Goal: Information Seeking & Learning: Learn about a topic

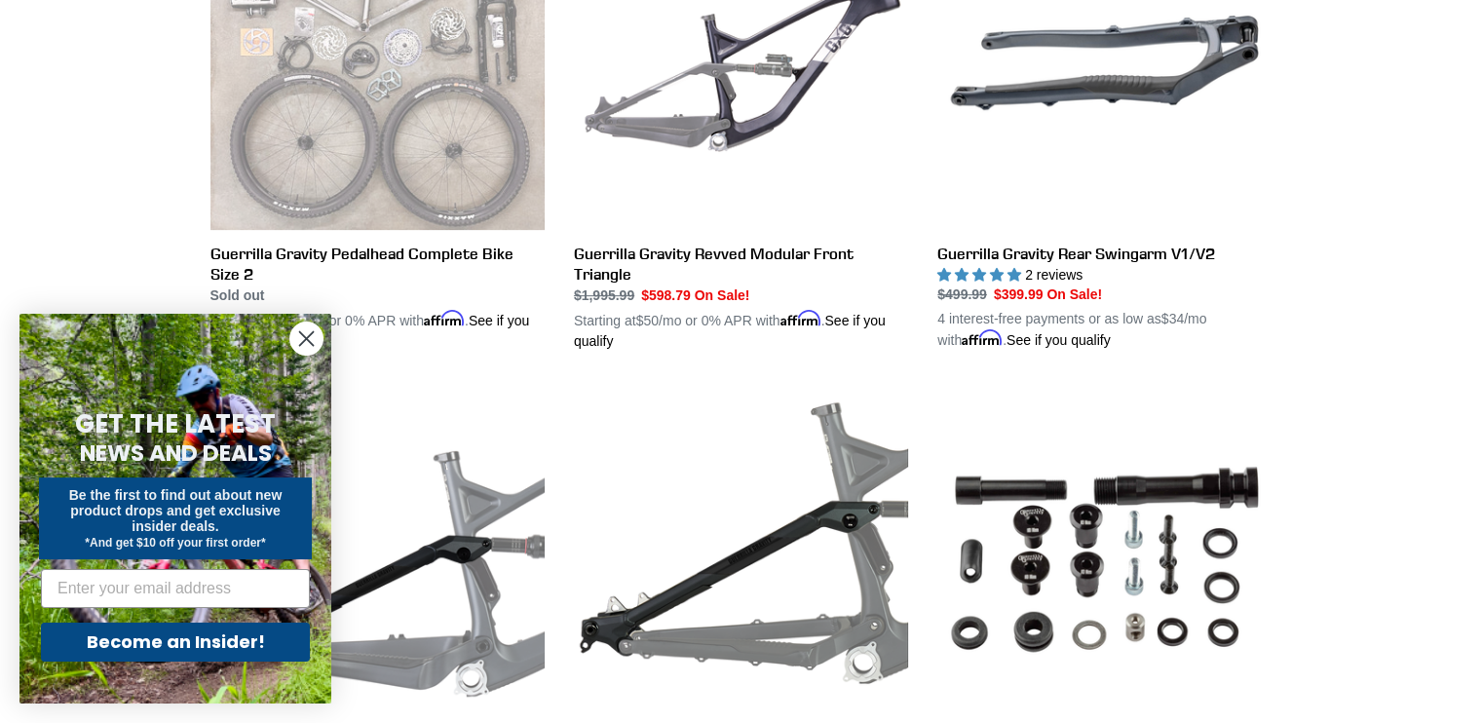
scroll to position [674, 0]
click at [308, 344] on circle "Close dialog" at bounding box center [306, 339] width 32 height 32
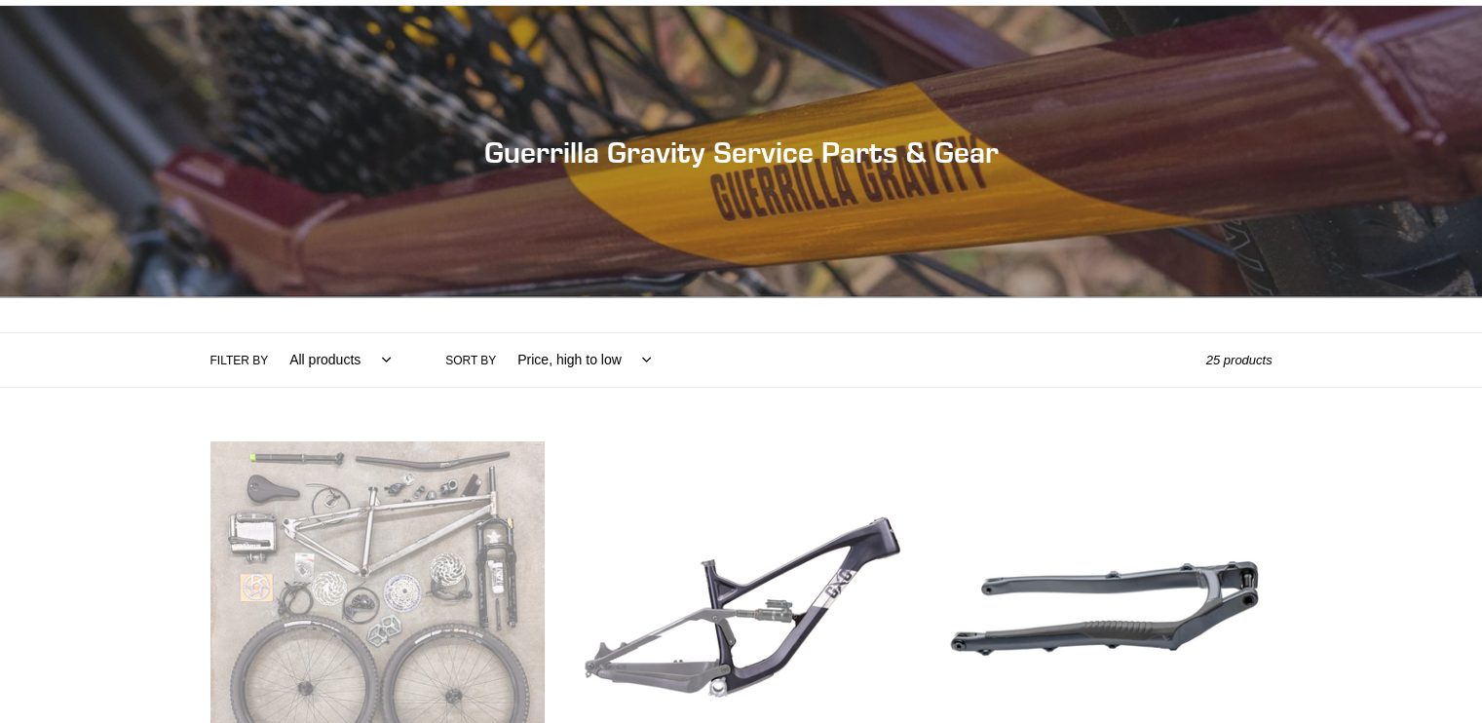
scroll to position [0, 0]
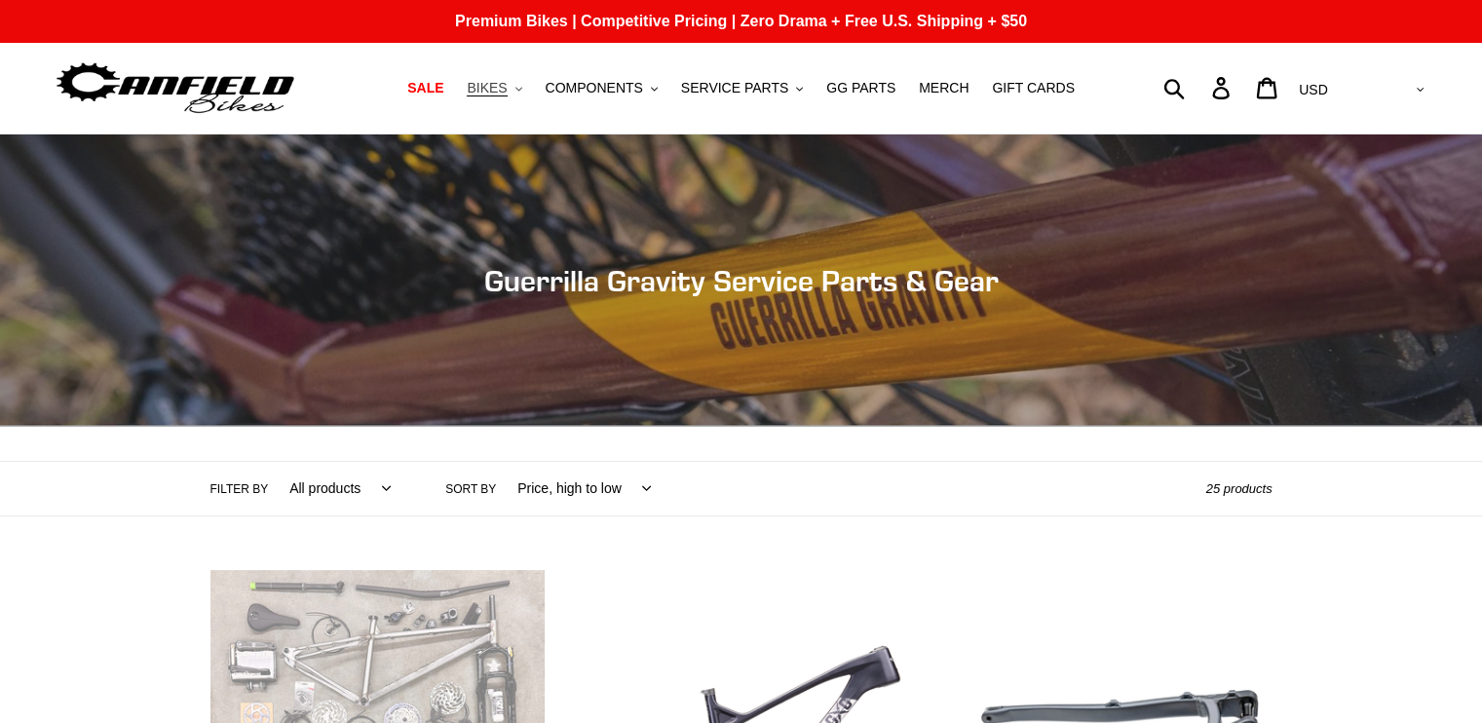
click at [507, 95] on span "BIKES" at bounding box center [487, 88] width 40 height 17
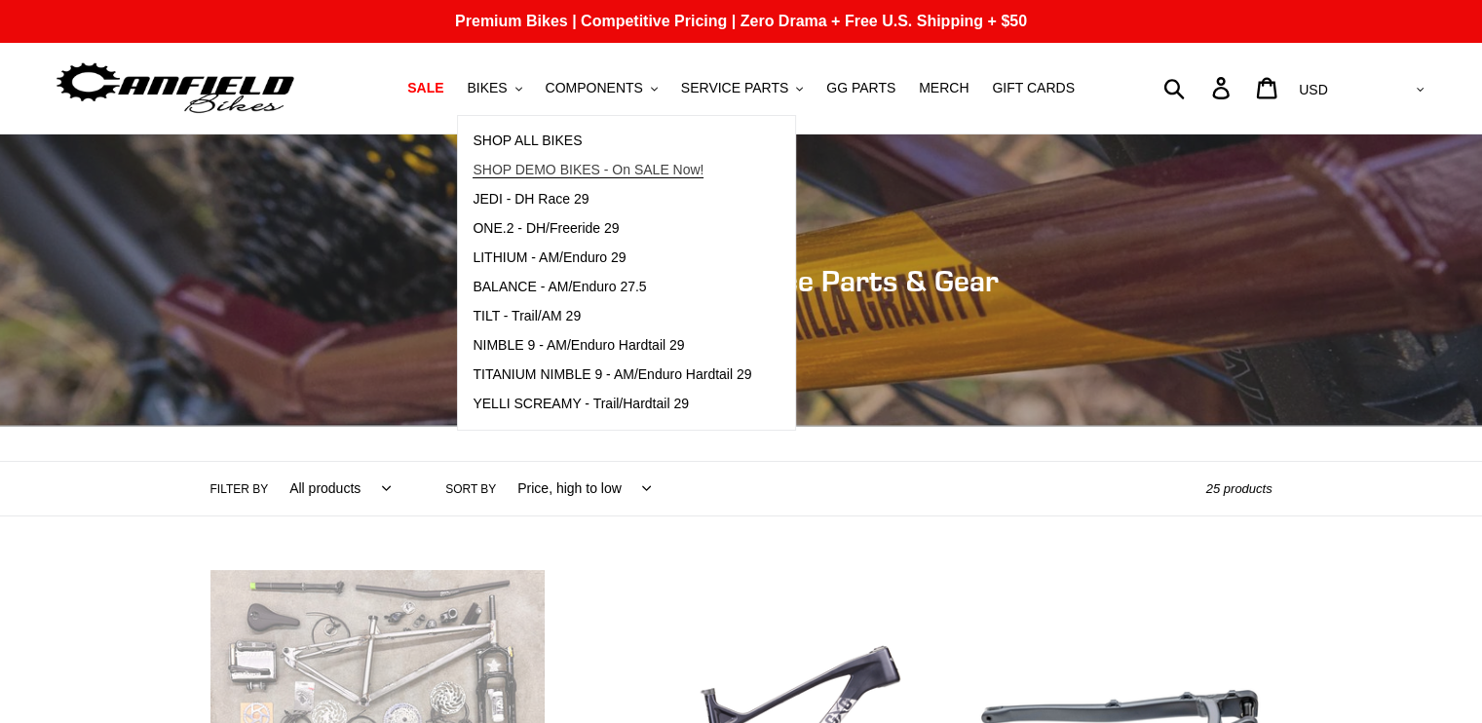
click at [643, 173] on span "SHOP DEMO BIKES - On SALE Now!" at bounding box center [588, 170] width 231 height 17
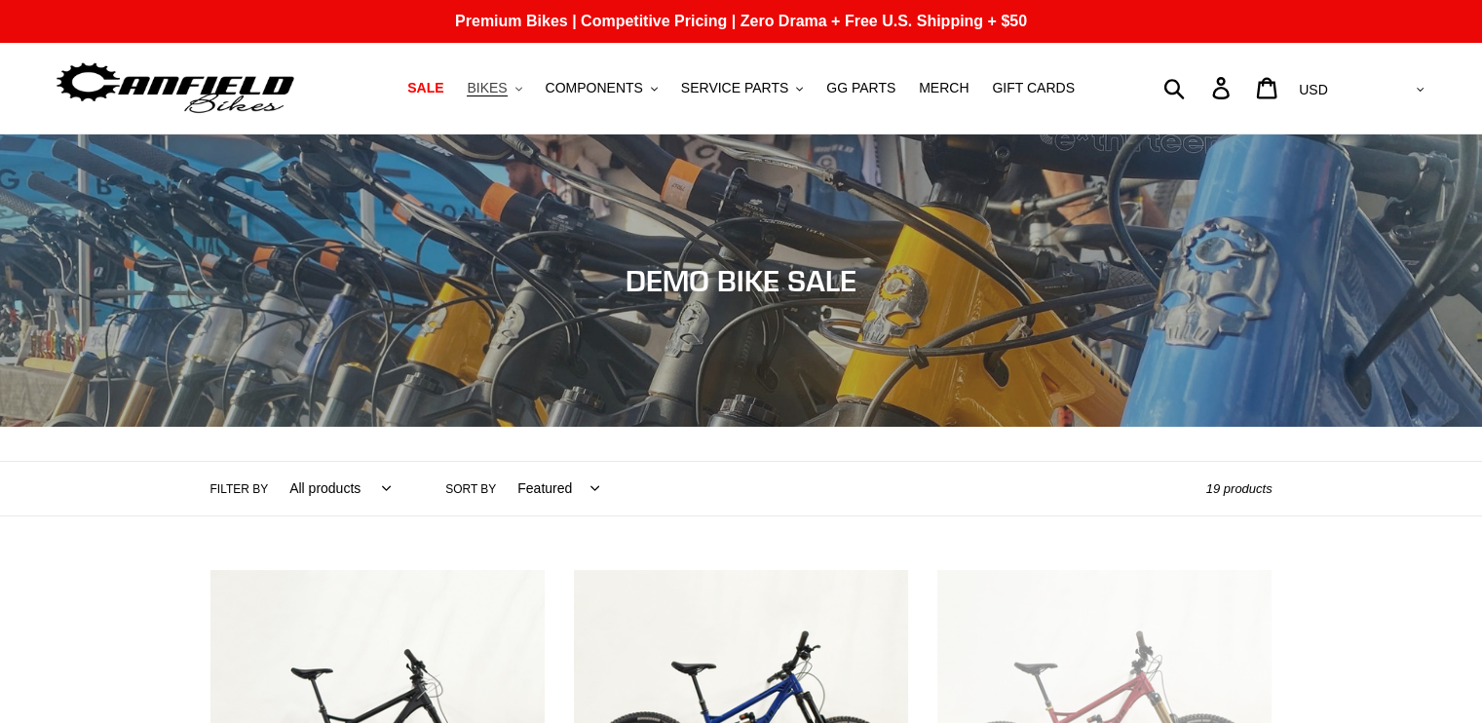
click at [507, 89] on span "BIKES" at bounding box center [487, 88] width 40 height 17
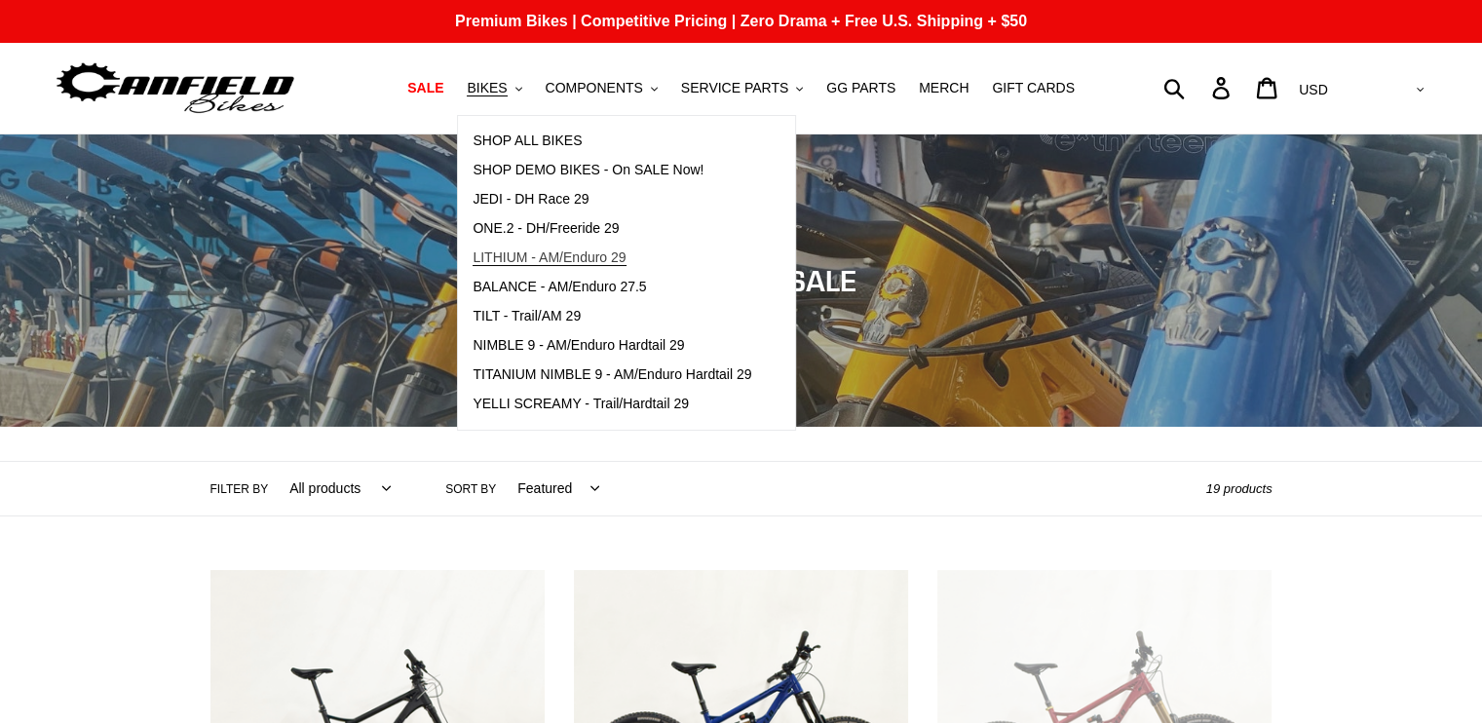
click at [518, 259] on span "LITHIUM - AM/Enduro 29" at bounding box center [549, 257] width 153 height 17
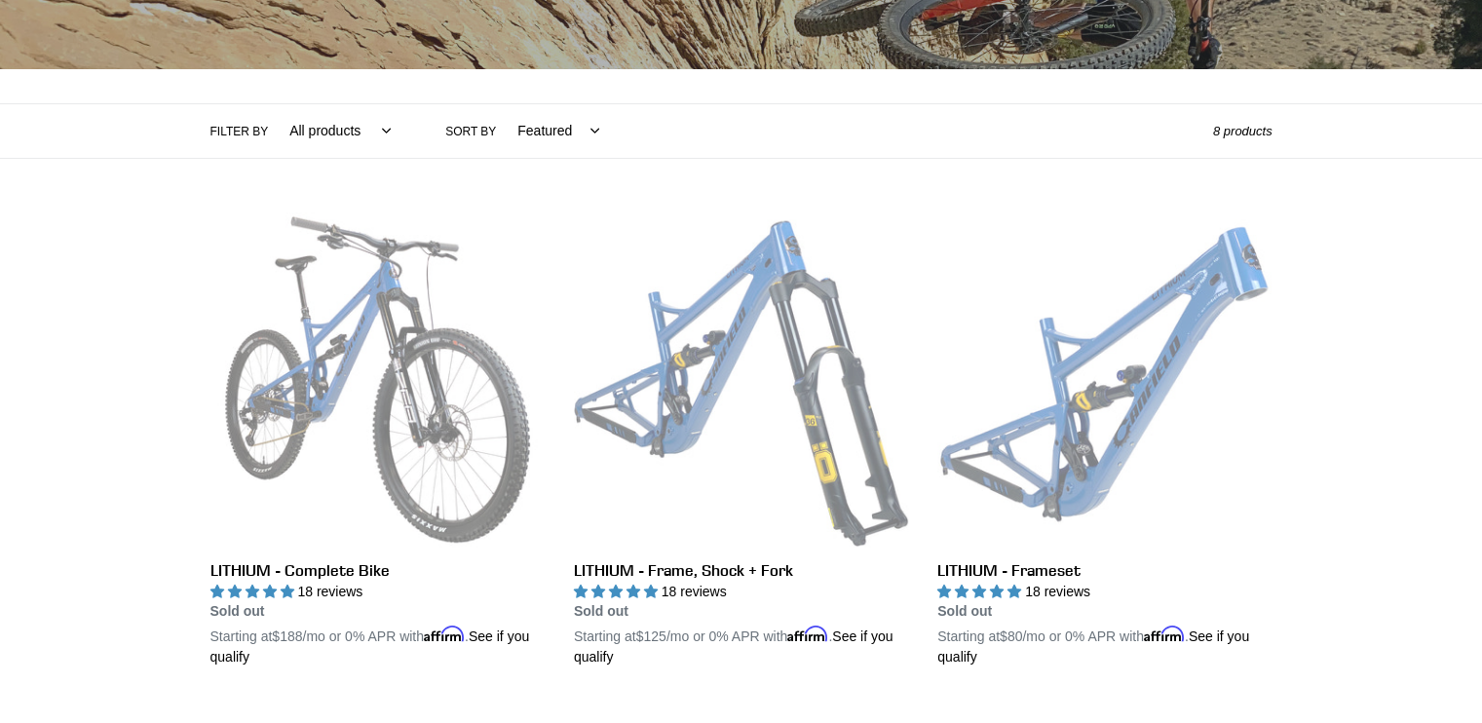
scroll to position [359, 0]
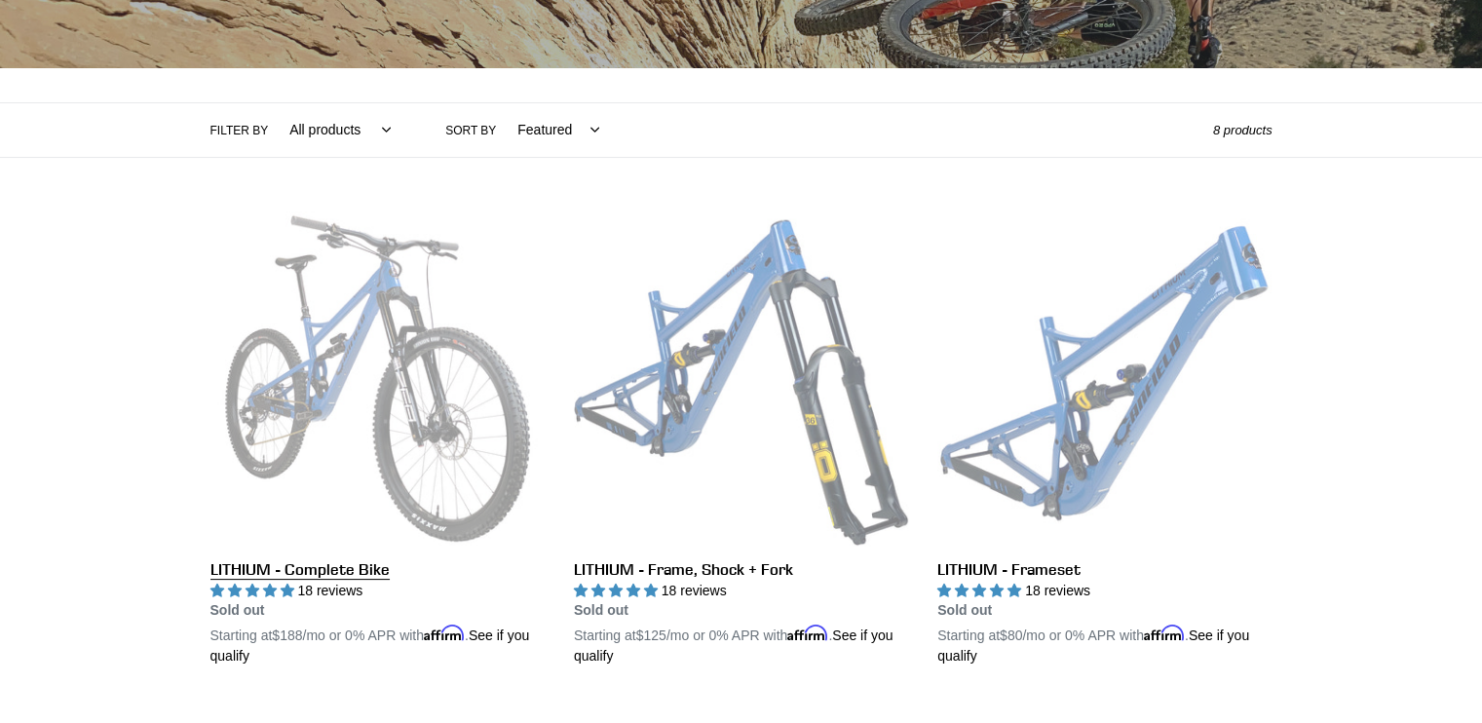
click at [518, 259] on link "LITHIUM - Complete Bike" at bounding box center [377, 439] width 334 height 456
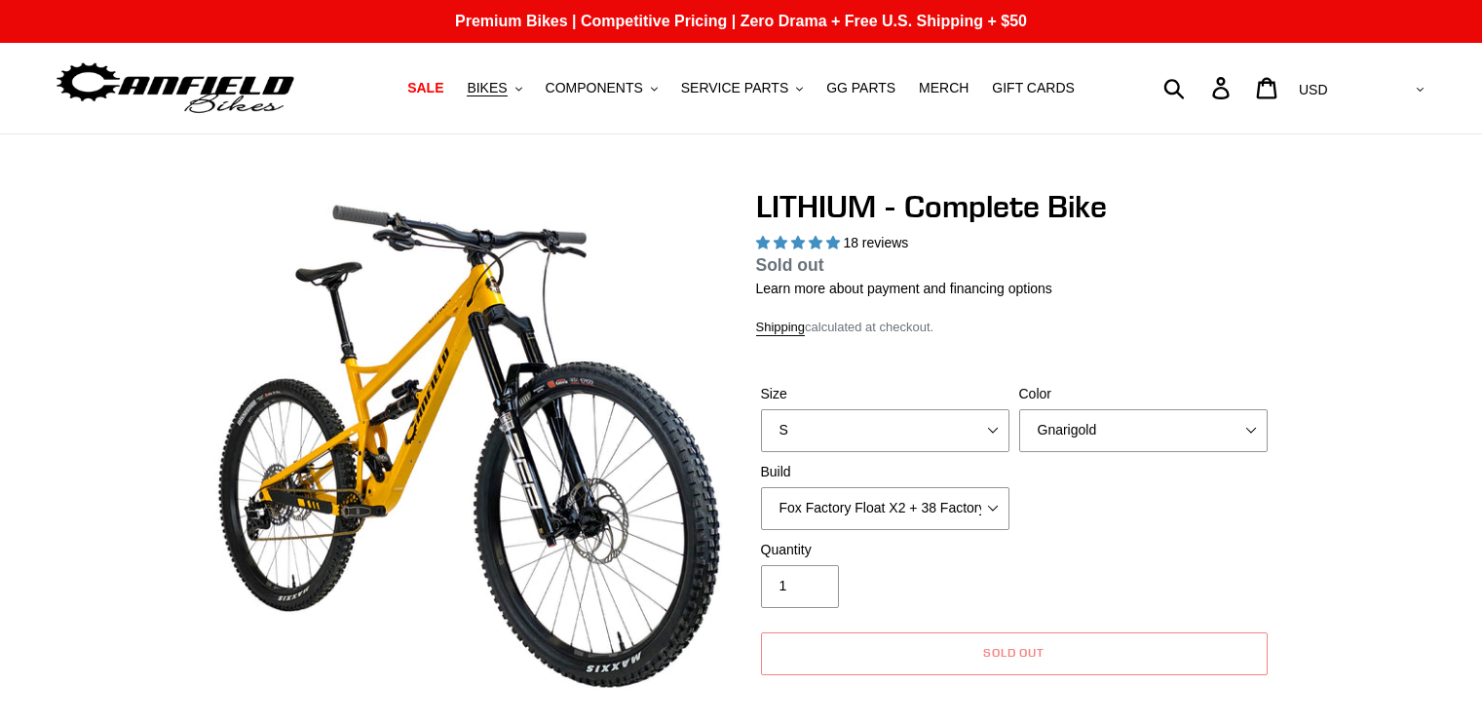
select select "highest-rating"
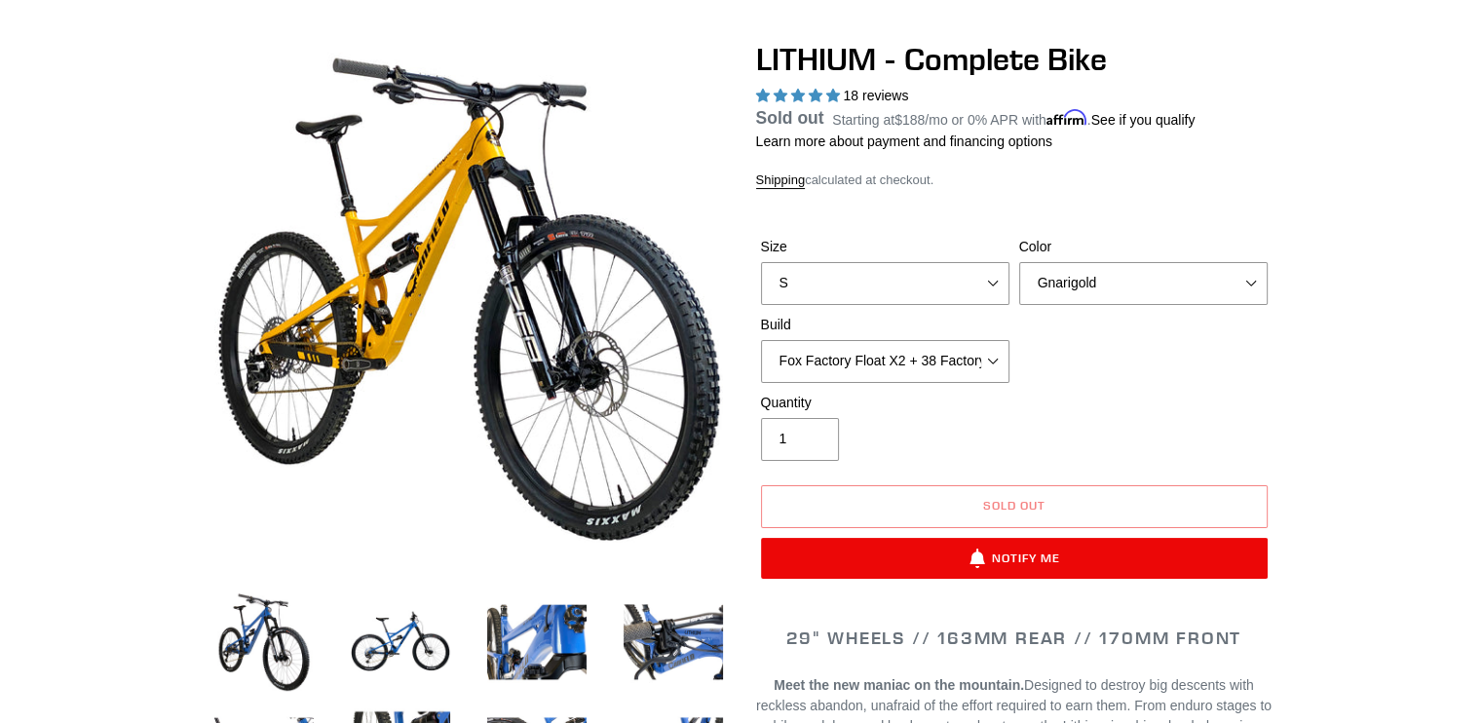
scroll to position [148, 0]
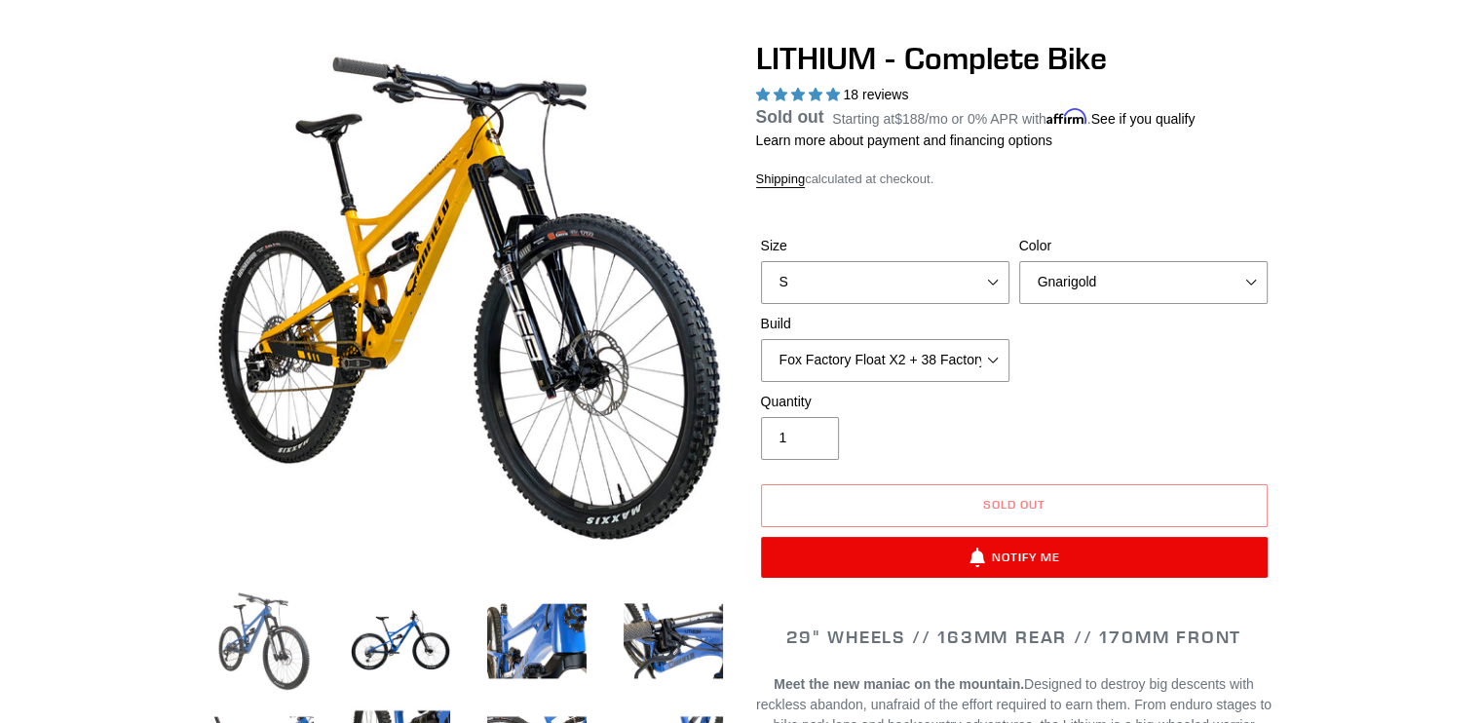
click at [269, 636] on img at bounding box center [263, 641] width 107 height 107
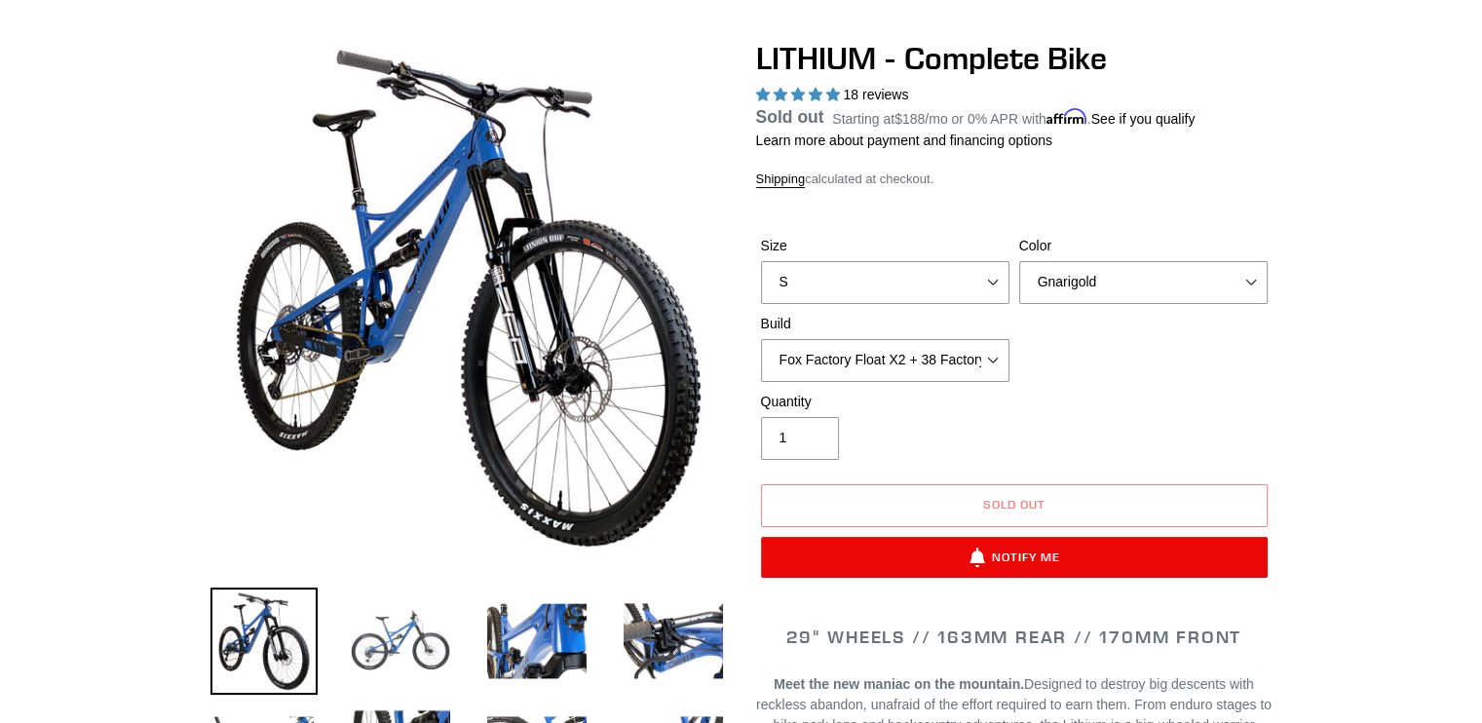
click at [394, 627] on img at bounding box center [400, 641] width 107 height 107
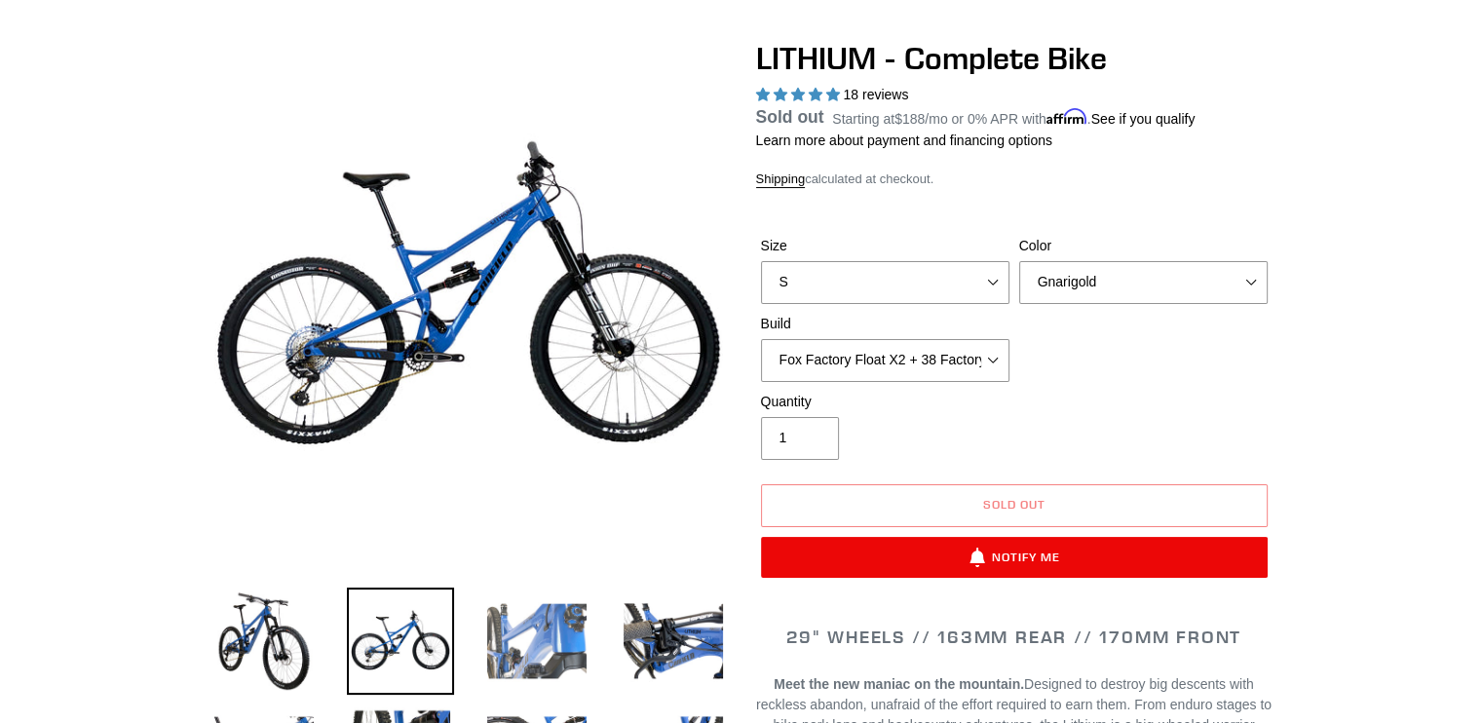
click at [547, 629] on img at bounding box center [536, 641] width 107 height 107
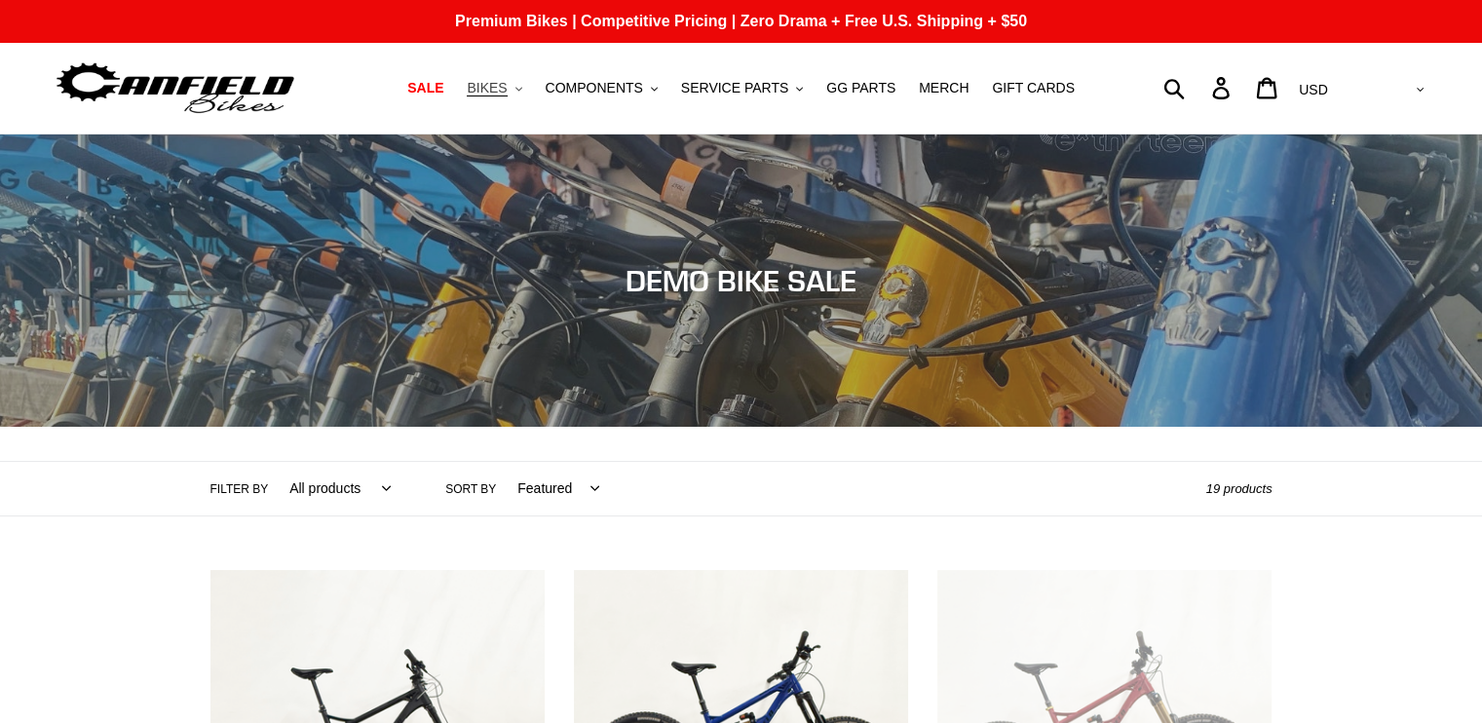
click at [507, 85] on span "BIKES" at bounding box center [487, 88] width 40 height 17
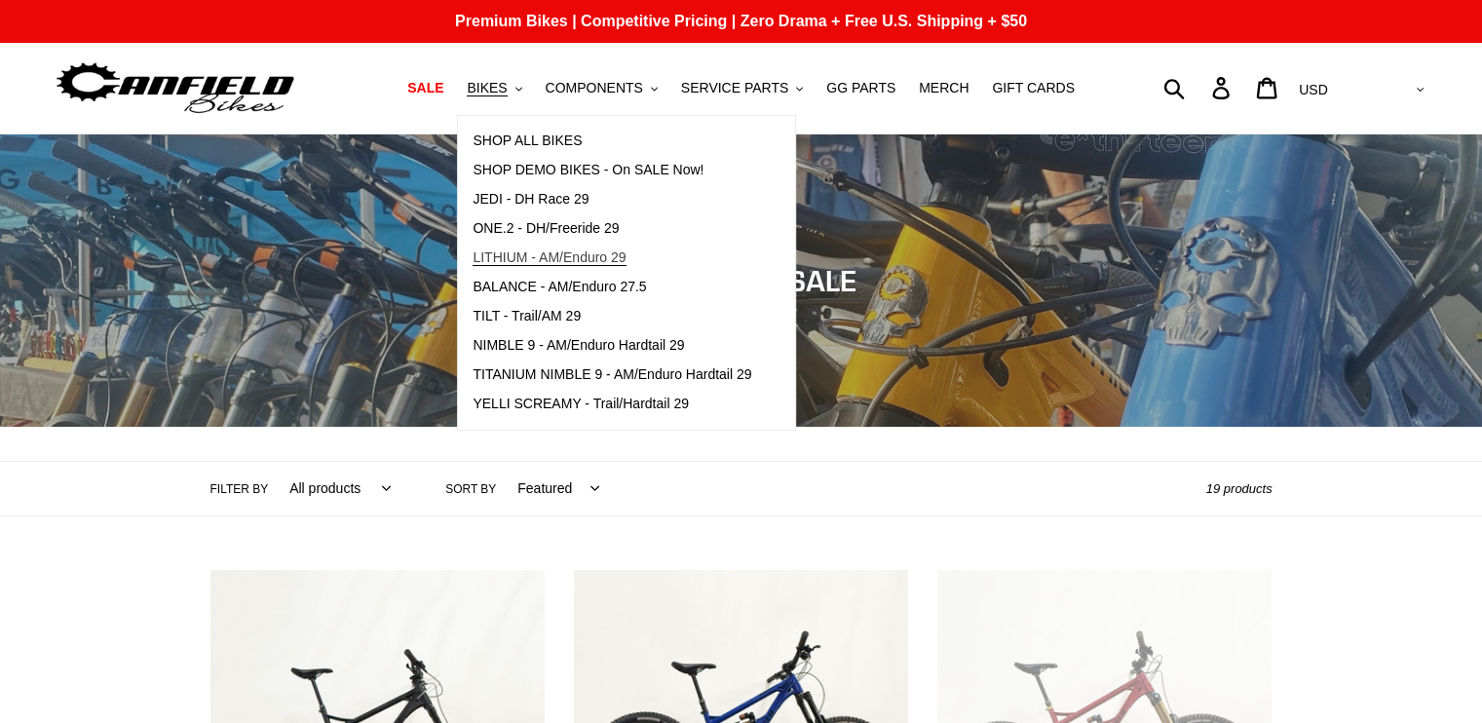
click at [516, 256] on span "LITHIUM - AM/Enduro 29" at bounding box center [549, 257] width 153 height 17
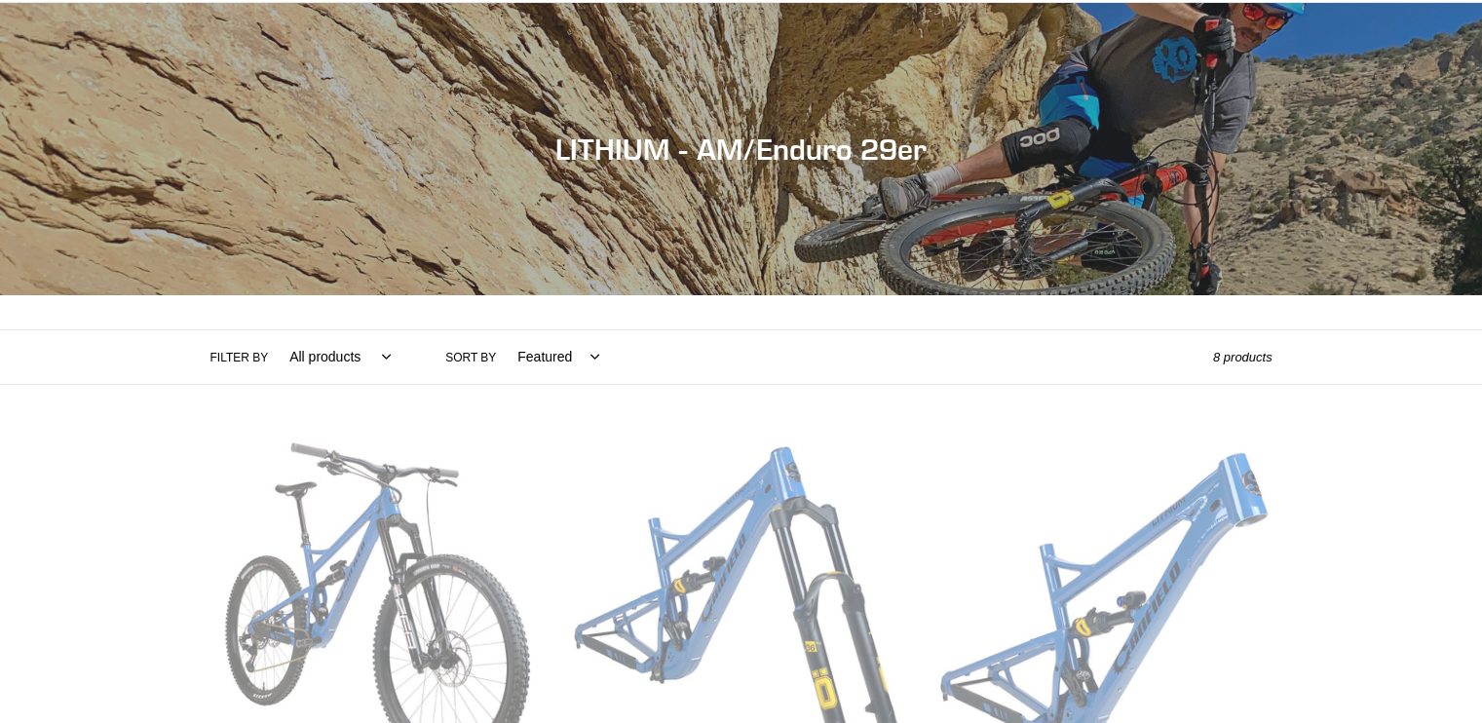
scroll to position [133, 0]
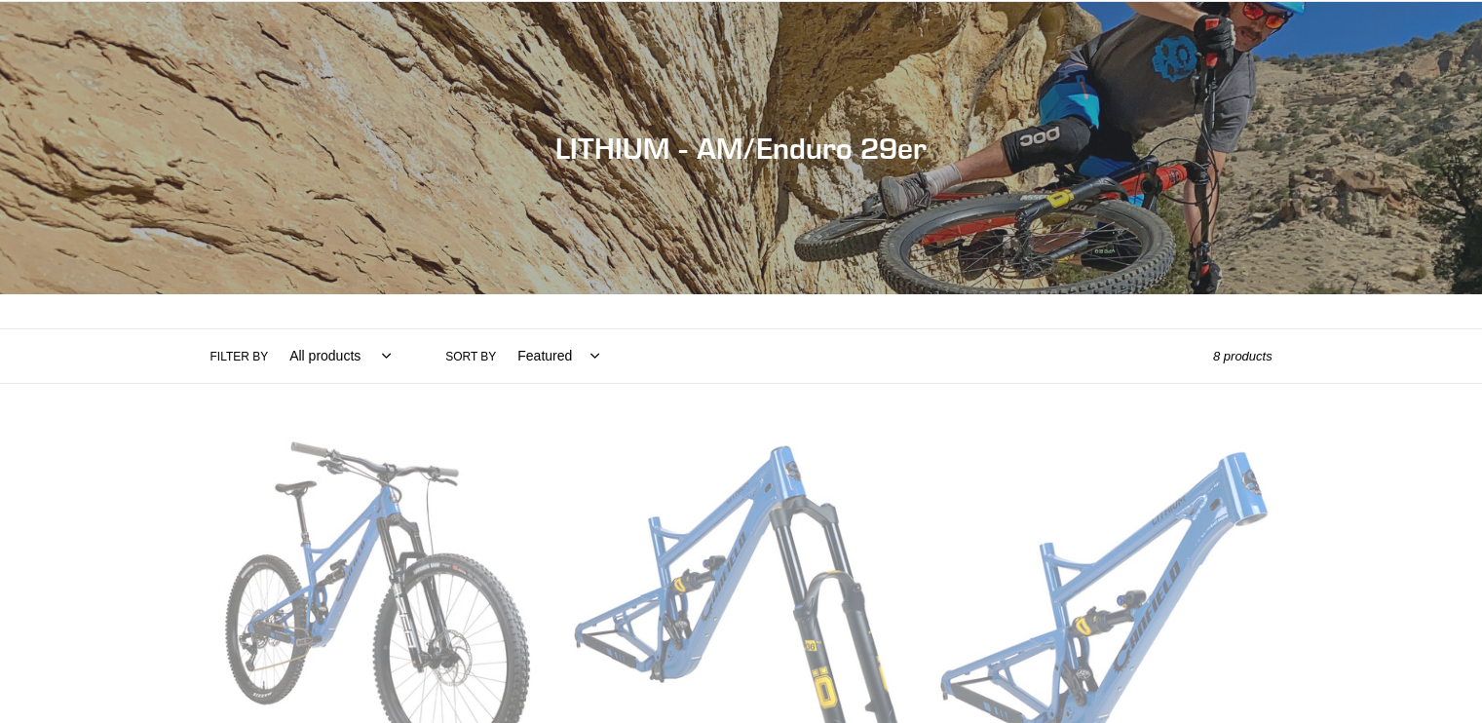
click at [362, 357] on select "All products 29er BFCM23 BFCM24 CBF DEMO BIKE [GEOGRAPHIC_DATA] Full Suspension…" at bounding box center [335, 356] width 127 height 54
click at [526, 361] on select "Featured Best selling Alphabetically, A-Z Alphabetically, Z-A Price, low to hig…" at bounding box center [553, 356] width 107 height 54
click at [351, 348] on select "All products 29er BFCM23 BFCM24 CBF DEMO BIKE [GEOGRAPHIC_DATA] Full Suspension…" at bounding box center [335, 356] width 127 height 54
select select "/collections/lithium-long-travel-29er/enduro"
click at [272, 329] on select "All products 29er BFCM23 BFCM24 CBF DEMO BIKE [GEOGRAPHIC_DATA] Full Suspension…" at bounding box center [335, 356] width 127 height 54
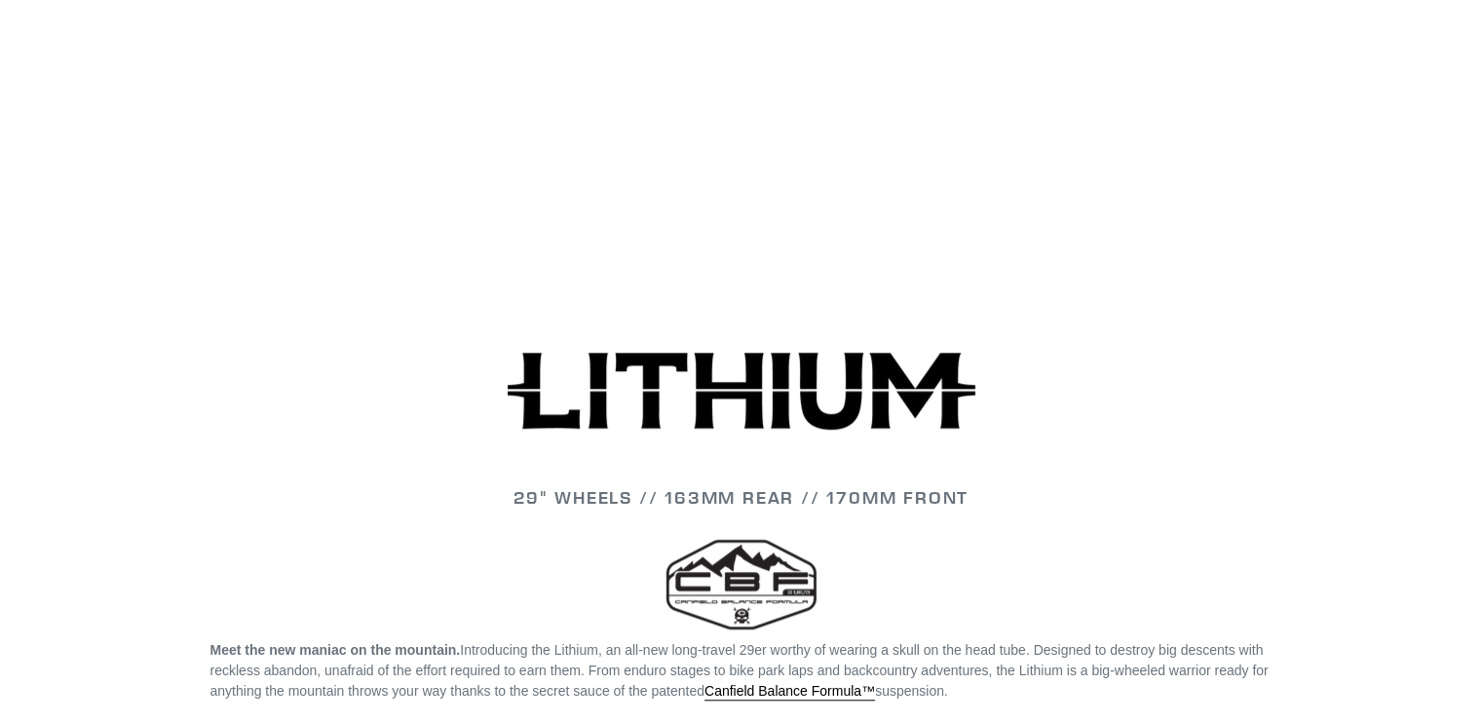
scroll to position [1348, 0]
